Goal: Transaction & Acquisition: Purchase product/service

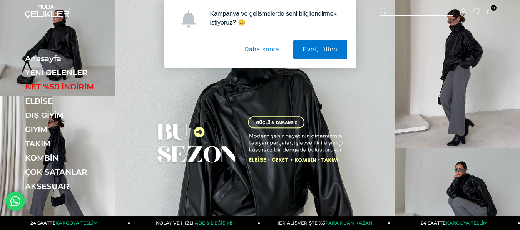
click at [274, 54] on button "Daha sonra" at bounding box center [262, 49] width 54 height 19
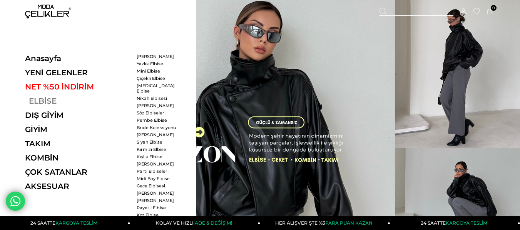
click at [40, 99] on link "ELBİSE" at bounding box center [78, 101] width 106 height 9
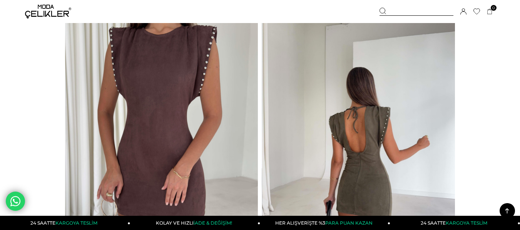
scroll to position [5230, 0]
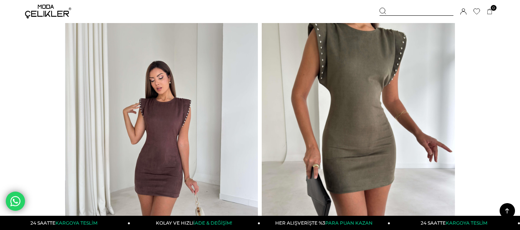
click at [197, 130] on img at bounding box center [161, 138] width 193 height 257
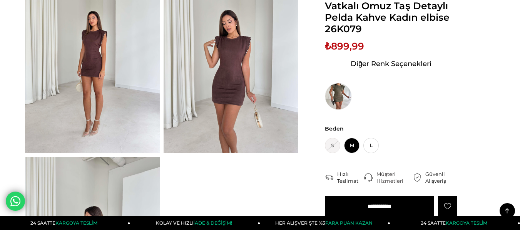
scroll to position [192, 0]
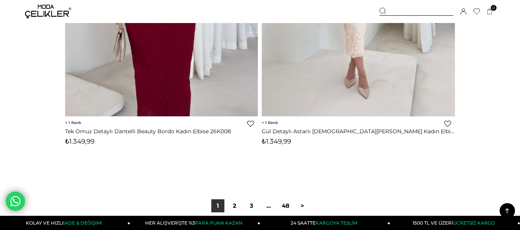
scroll to position [12892, 0]
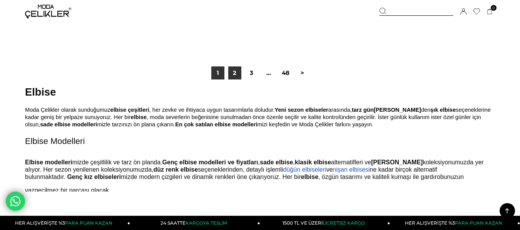
click at [237, 74] on link "2" at bounding box center [234, 73] width 13 height 13
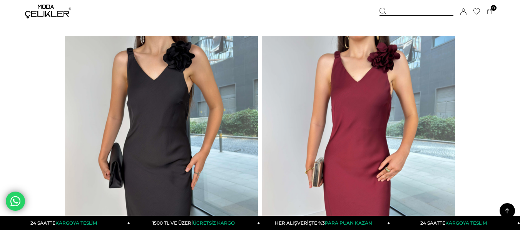
scroll to position [1154, 0]
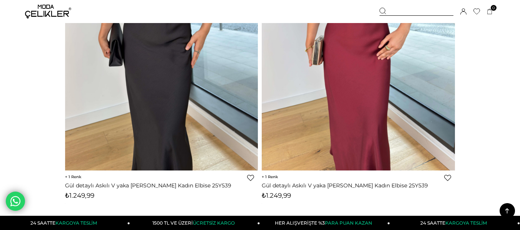
click at [507, 214] on icon at bounding box center [507, 212] width 10 height 10
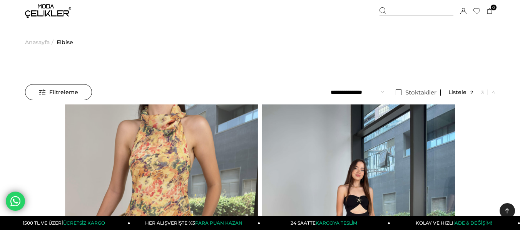
scroll to position [0, 0]
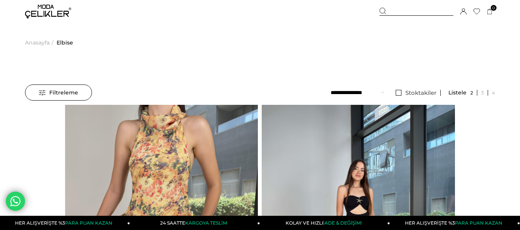
click at [50, 12] on img at bounding box center [48, 12] width 46 height 14
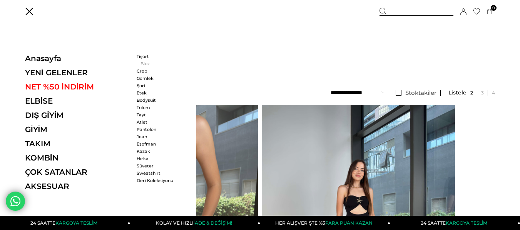
click at [143, 62] on link "Bluz" at bounding box center [159, 63] width 44 height 5
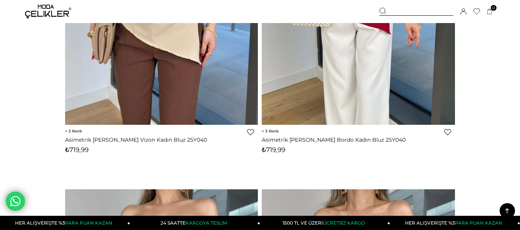
scroll to position [4961, 0]
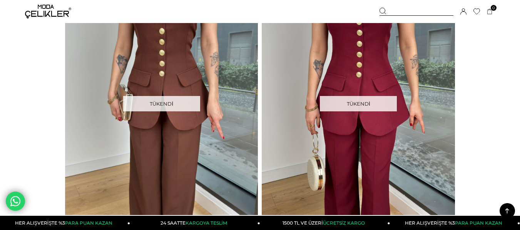
click at [56, 10] on img at bounding box center [48, 12] width 46 height 14
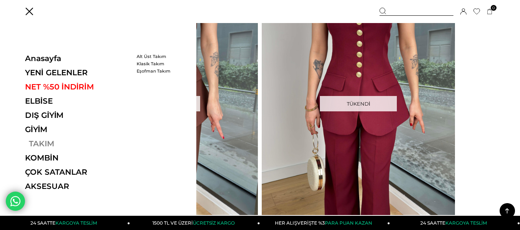
click at [47, 143] on link "TAKIM" at bounding box center [78, 143] width 106 height 9
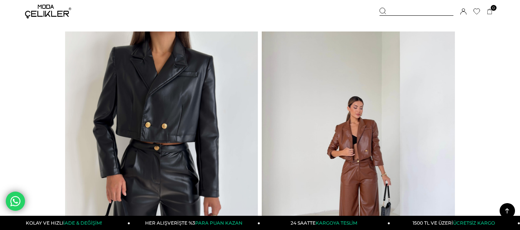
scroll to position [3115, 0]
